Goal: Information Seeking & Learning: Find contact information

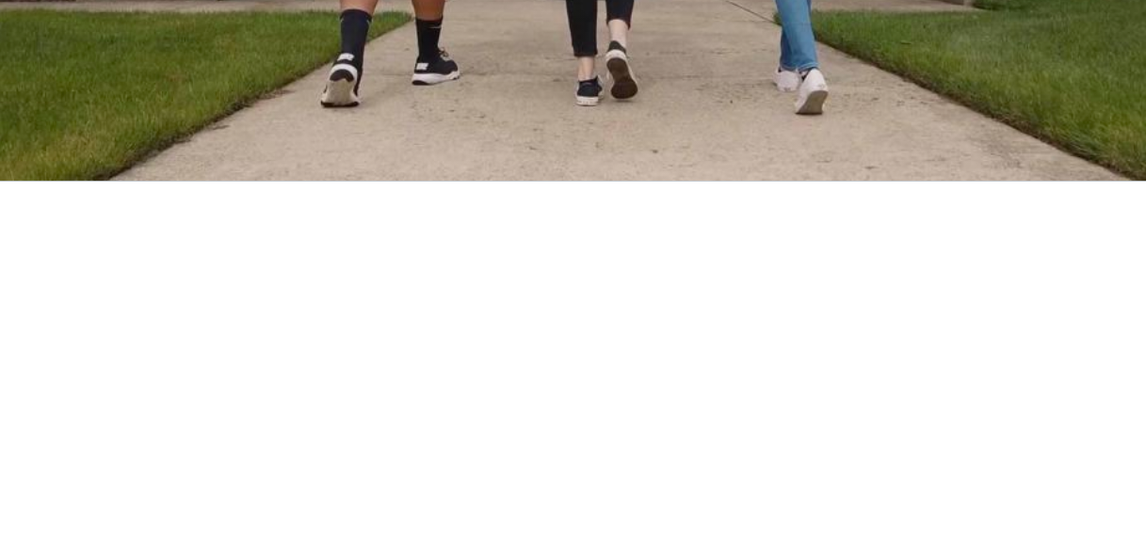
scroll to position [659, 0]
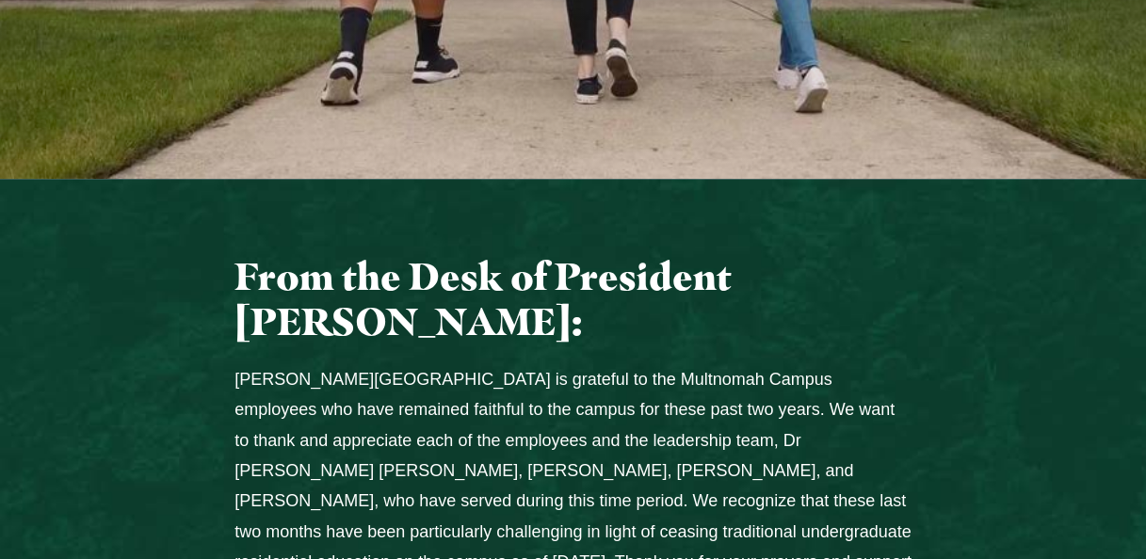
drag, startPoint x: 551, startPoint y: 203, endPoint x: 196, endPoint y: 315, distance: 372.0
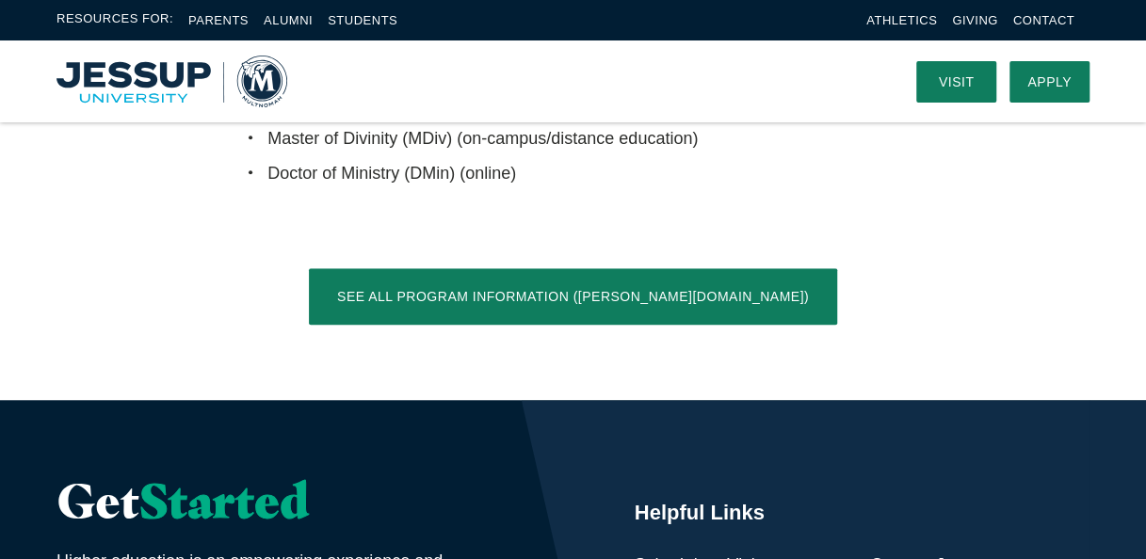
scroll to position [3963, 0]
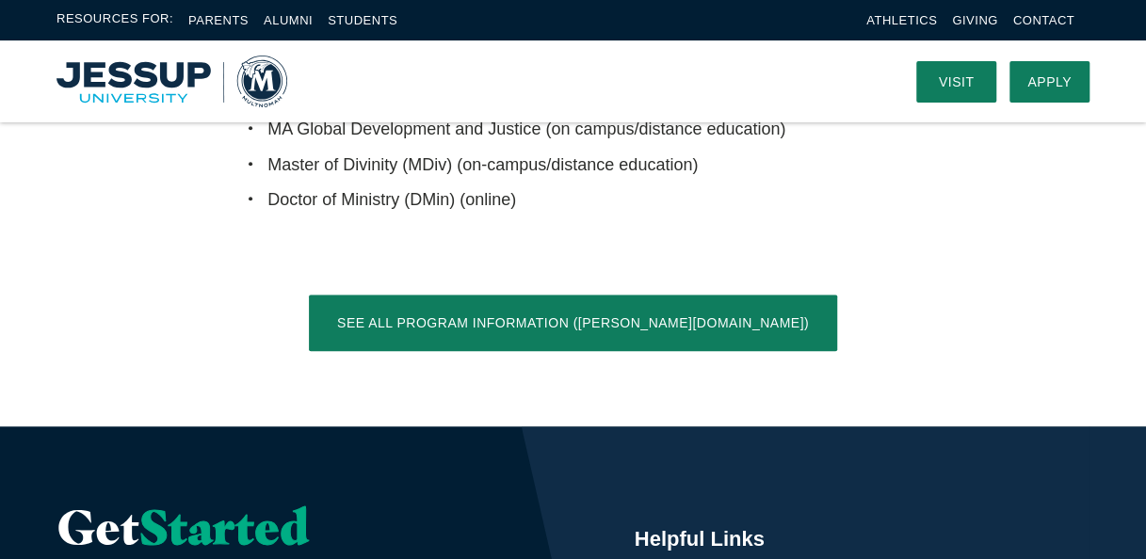
click at [1058, 12] on li "Contact" at bounding box center [1043, 20] width 61 height 22
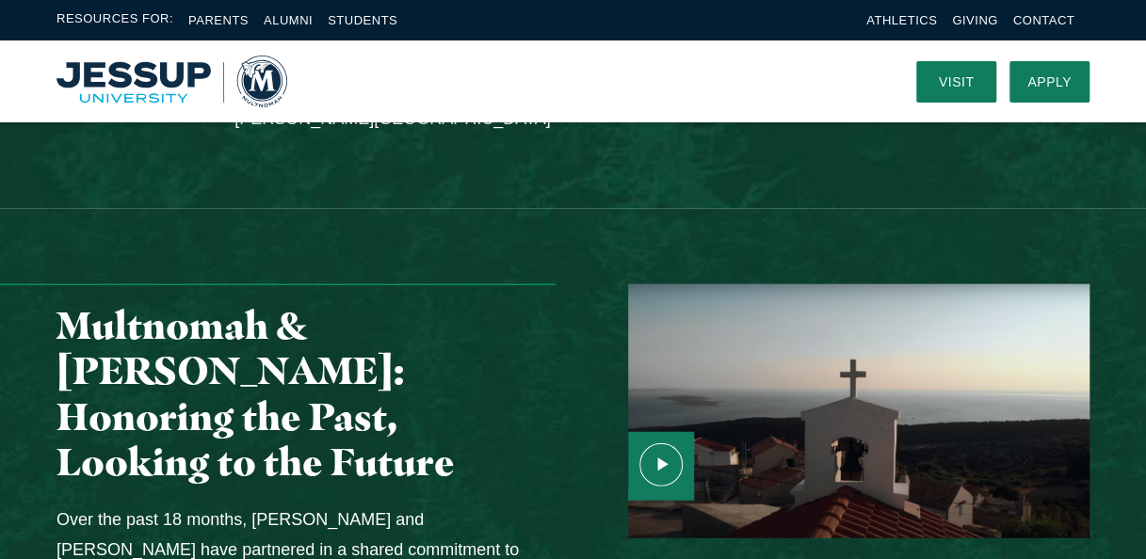
scroll to position [2079, 0]
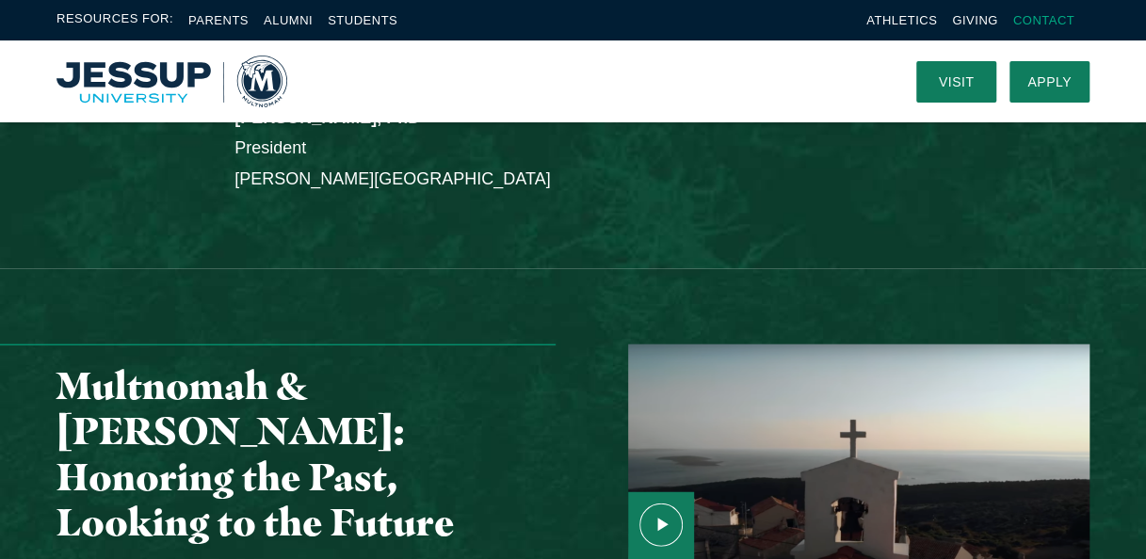
click at [1047, 16] on link "Contact" at bounding box center [1043, 20] width 61 height 14
click at [1038, 12] on li "Contact" at bounding box center [1043, 20] width 61 height 22
click at [1046, 11] on li "Contact" at bounding box center [1043, 20] width 61 height 22
click at [1042, 17] on link "Contact" at bounding box center [1043, 20] width 61 height 14
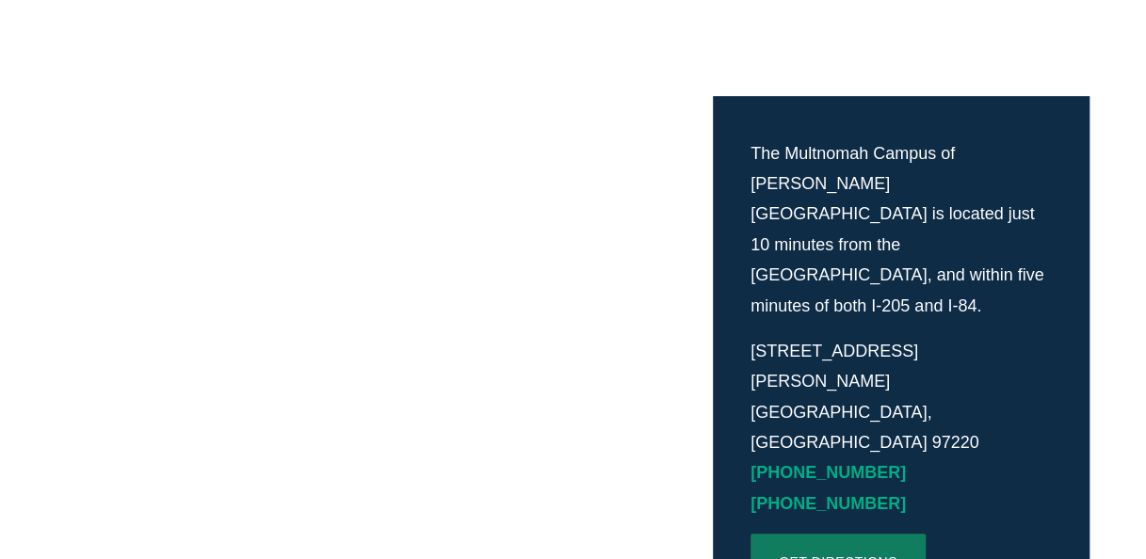
scroll to position [471, 0]
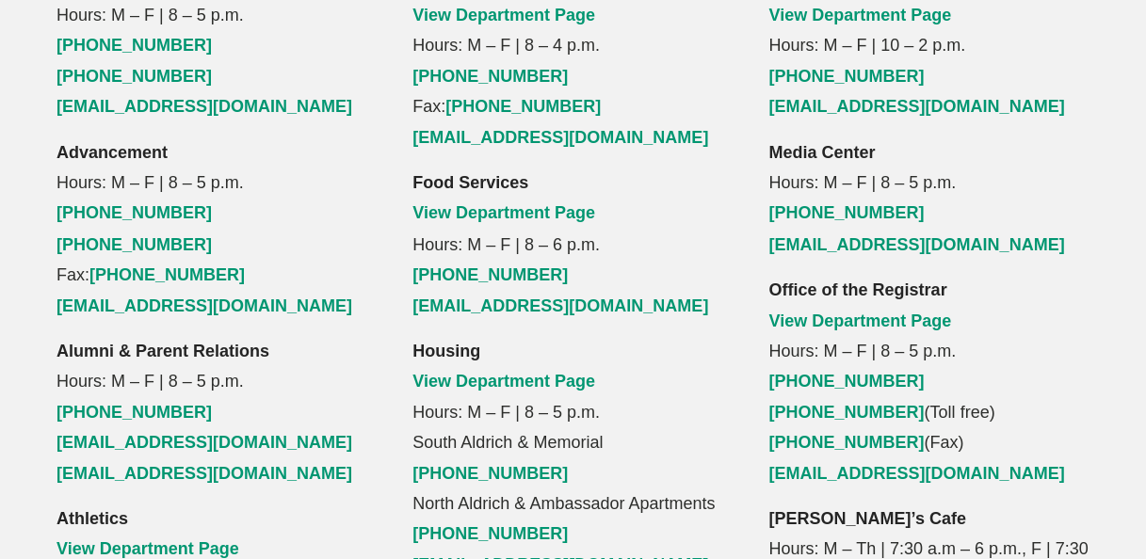
scroll to position [1507, 0]
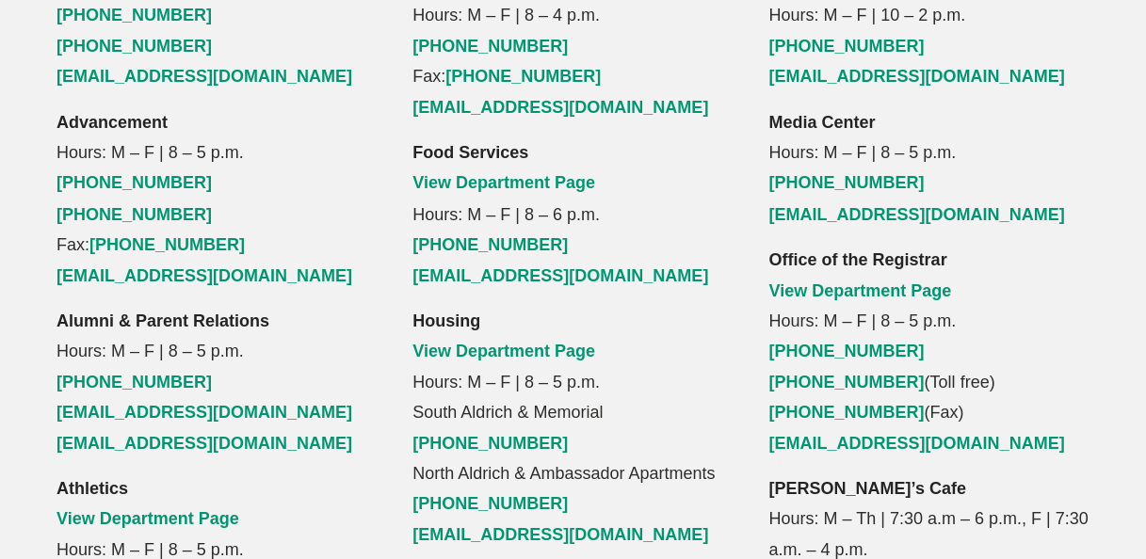
drag, startPoint x: 680, startPoint y: 128, endPoint x: 664, endPoint y: 57, distance: 73.3
click at [664, 137] on p "Food Services View Department Page Hours: M – F | 8 – 6 p.m. [PHONE_NUMBER] [EM…" at bounding box center [572, 213] width 321 height 153
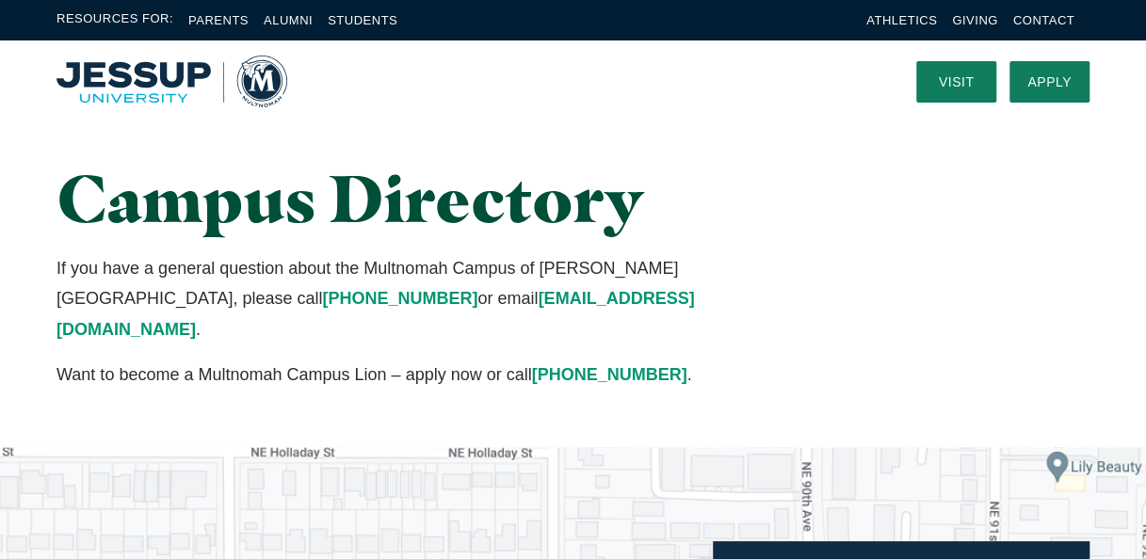
scroll to position [0, 0]
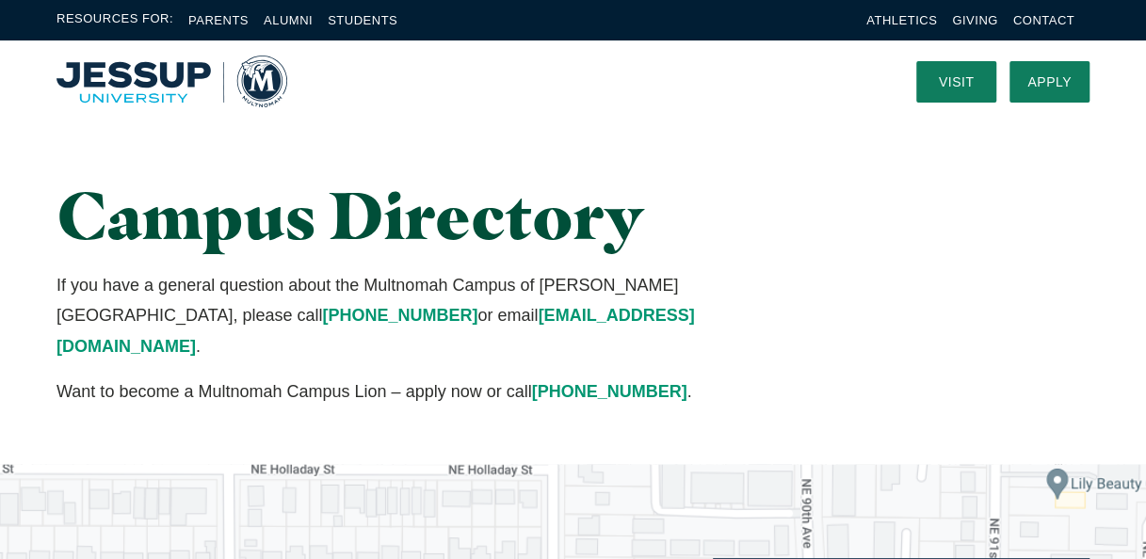
click at [179, 77] on img "Home" at bounding box center [172, 82] width 231 height 52
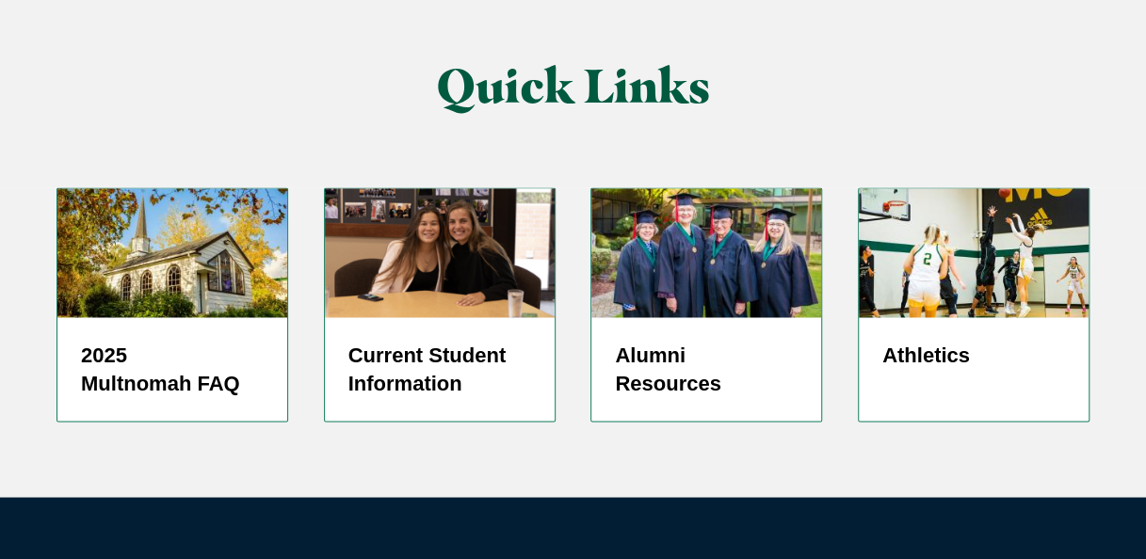
scroll to position [4891, 0]
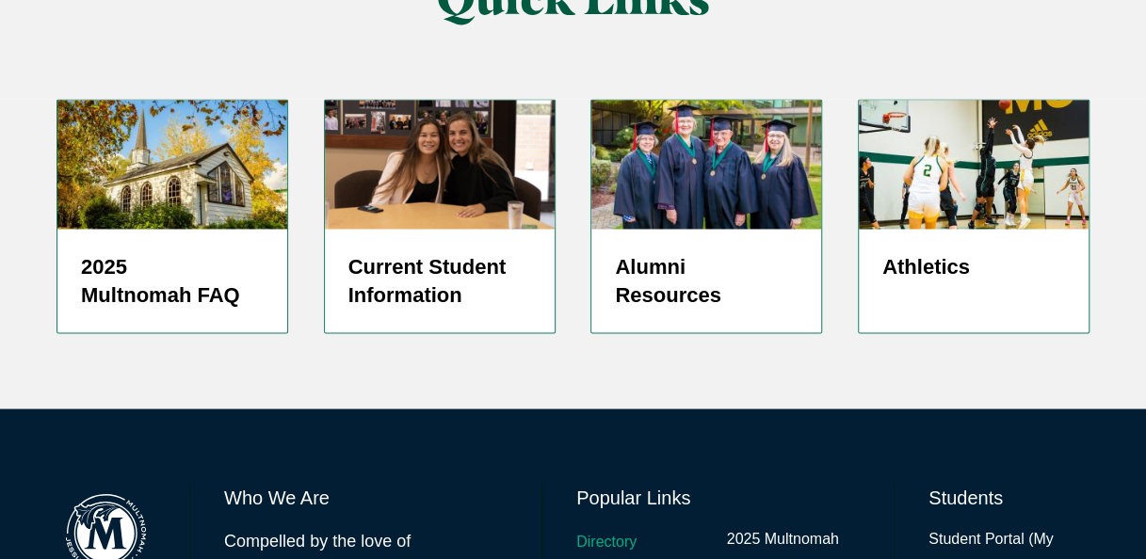
click at [627, 528] on link "Directory" at bounding box center [606, 541] width 60 height 27
